Goal: Book appointment/travel/reservation

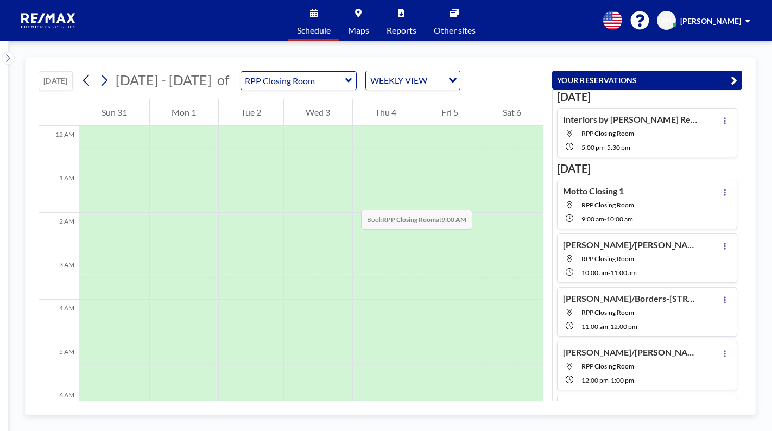
scroll to position [326, 0]
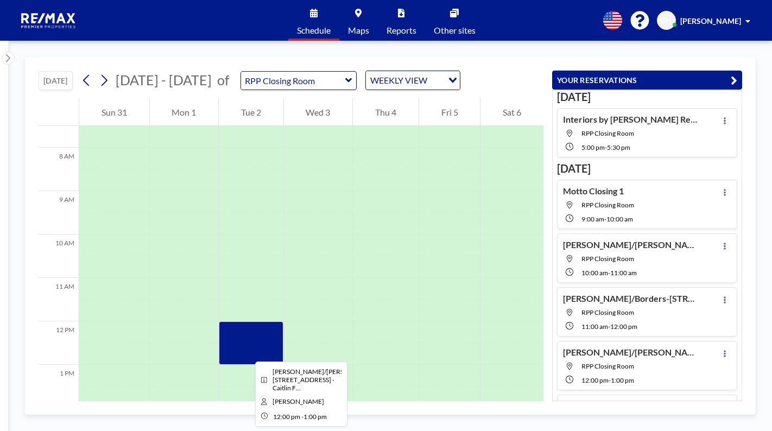
click at [246, 352] on div at bounding box center [251, 342] width 65 height 43
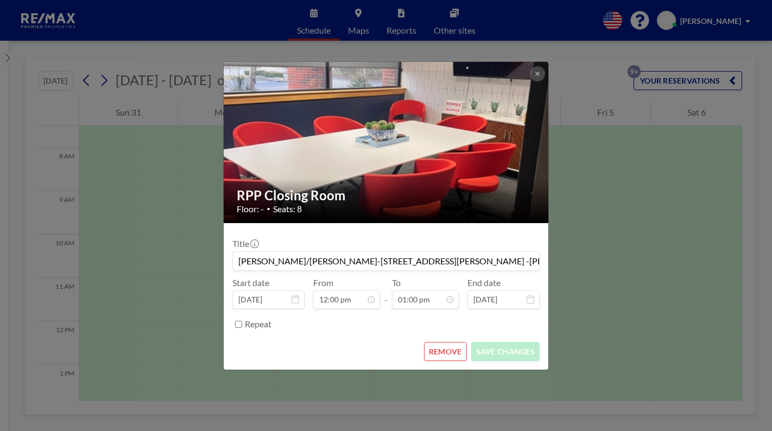
click at [643, 153] on div "RPP Closing Room Floor: - • Seats: 8 Title [PERSON_NAME]/[PERSON_NAME]-[STREET_…" at bounding box center [386, 215] width 772 height 431
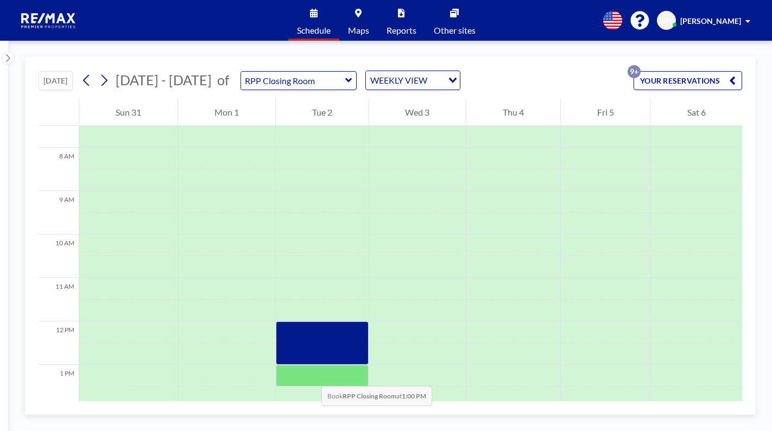
click at [311, 375] on div at bounding box center [322, 376] width 93 height 22
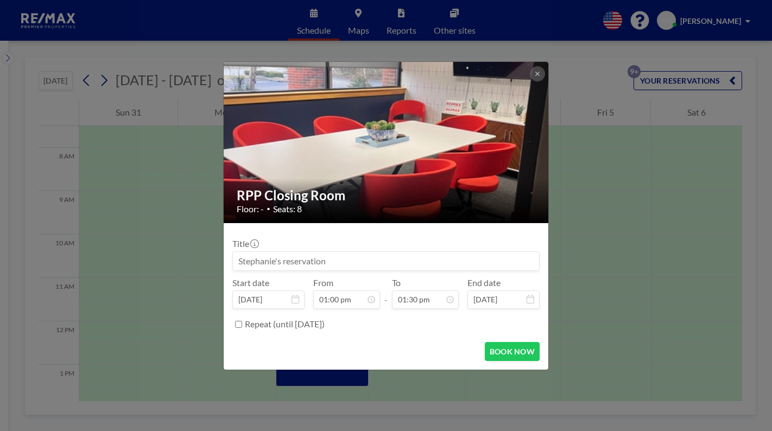
click at [294, 259] on input at bounding box center [386, 261] width 306 height 18
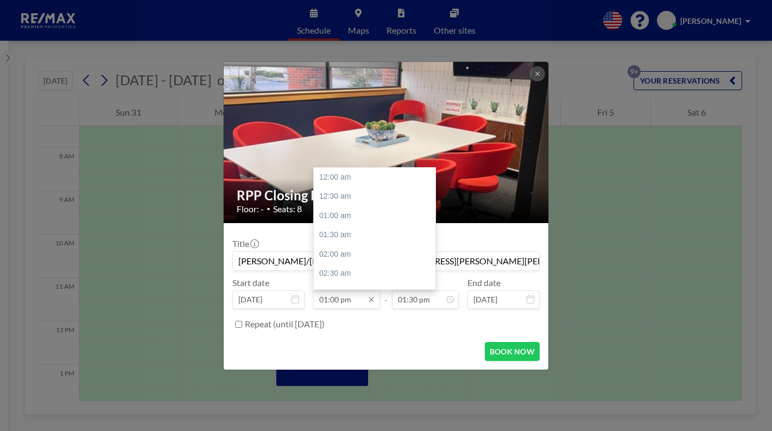
scroll to position [502, 0]
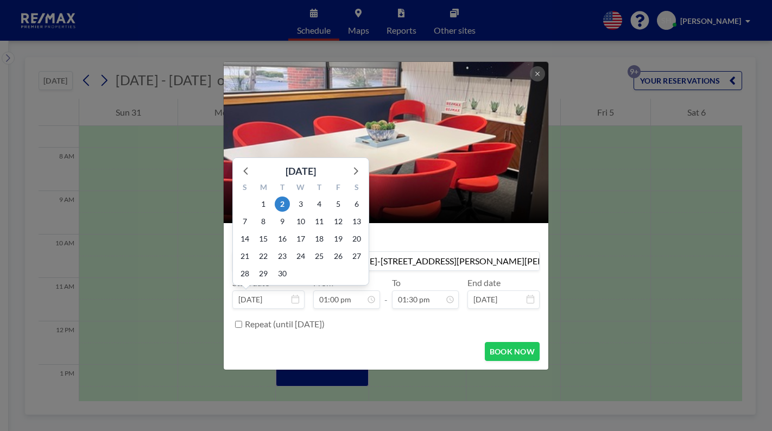
click at [269, 302] on input "[DATE]" at bounding box center [268, 299] width 72 height 18
click at [243, 172] on icon at bounding box center [246, 170] width 14 height 14
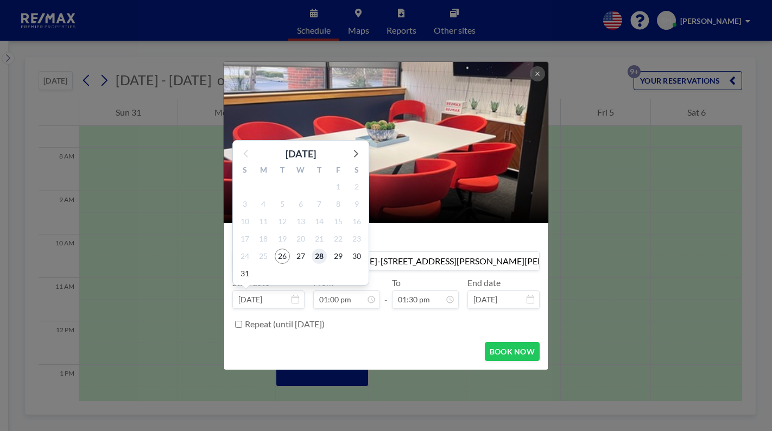
click at [317, 250] on span "28" at bounding box center [319, 256] width 15 height 15
type input "[PERSON_NAME]/[PERSON_NAME]-[STREET_ADDRESS][PERSON_NAME][PERSON_NAME]"
type input "[DATE]"
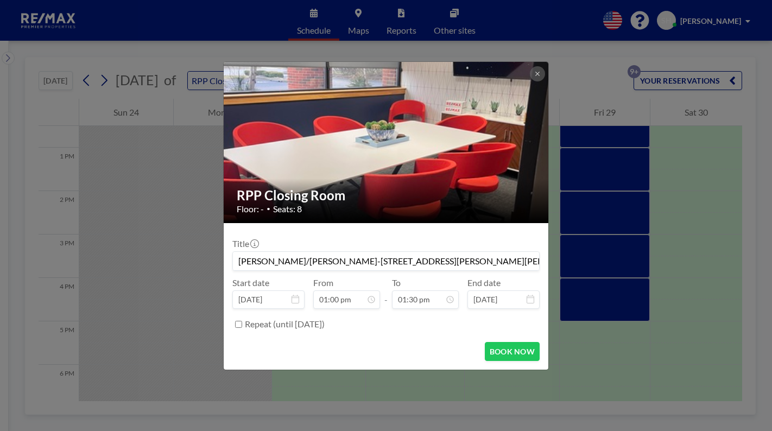
scroll to position [522, 0]
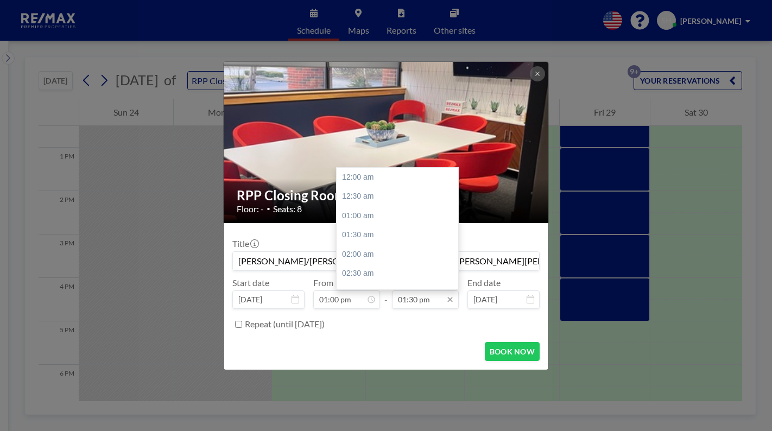
click at [426, 301] on input "01:30 pm" at bounding box center [425, 299] width 67 height 18
click at [356, 197] on div "02:00 pm" at bounding box center [400, 197] width 127 height 20
type input "02:00 pm"
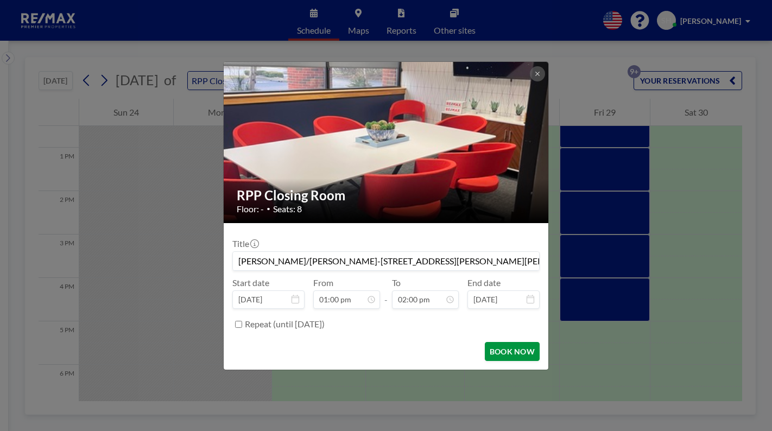
scroll to position [541, 0]
click at [496, 348] on button "BOOK NOW" at bounding box center [512, 351] width 55 height 19
